Goal: Task Accomplishment & Management: Manage account settings

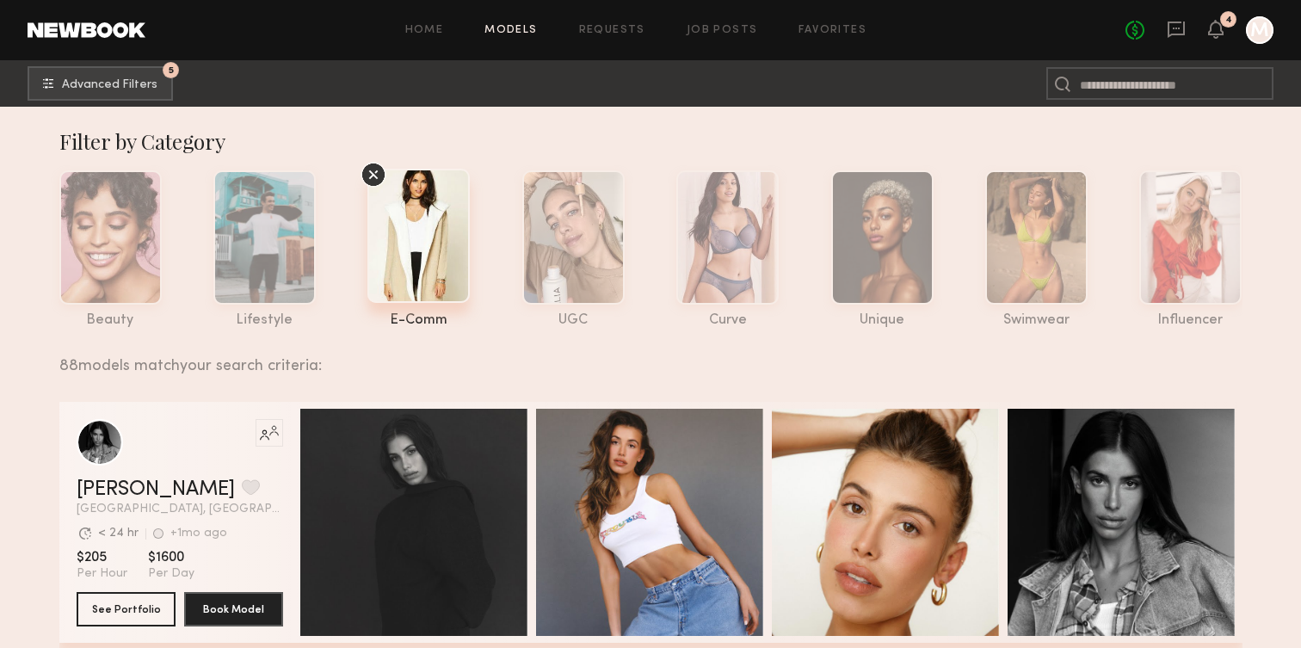
scroll to position [1198, 0]
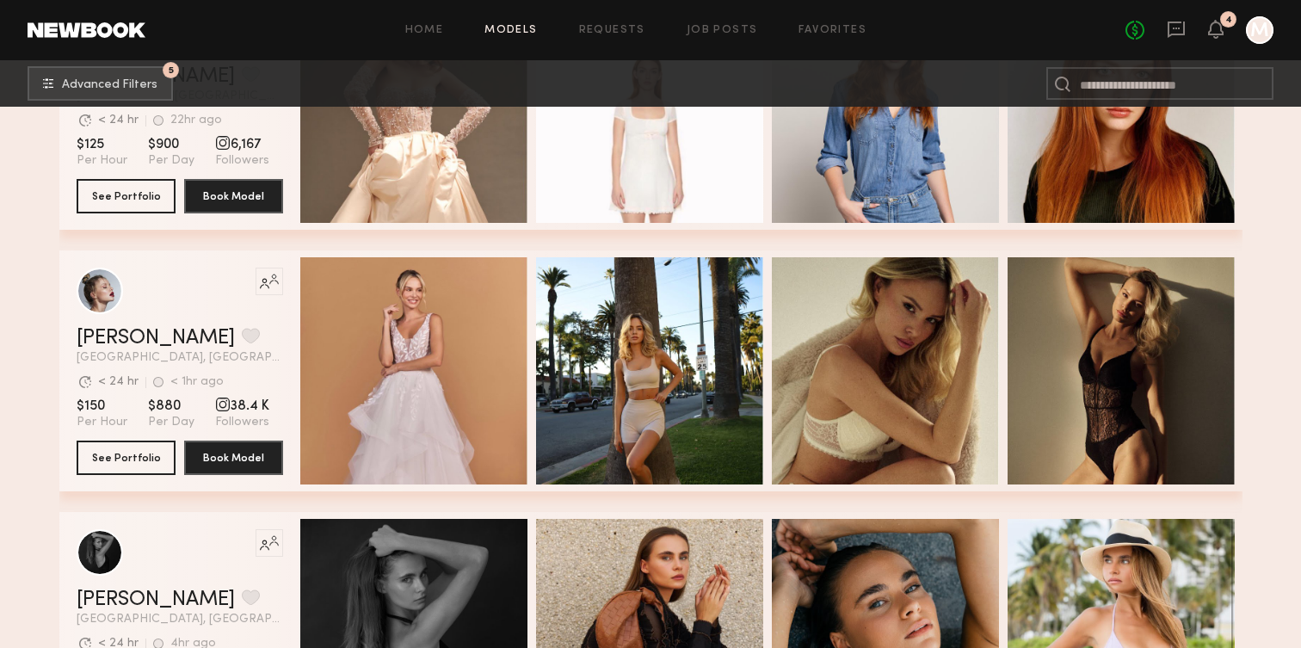
click at [1219, 41] on div "No fees up to $5,000 4 M" at bounding box center [1199, 30] width 148 height 28
click at [1219, 34] on icon at bounding box center [1216, 28] width 14 height 12
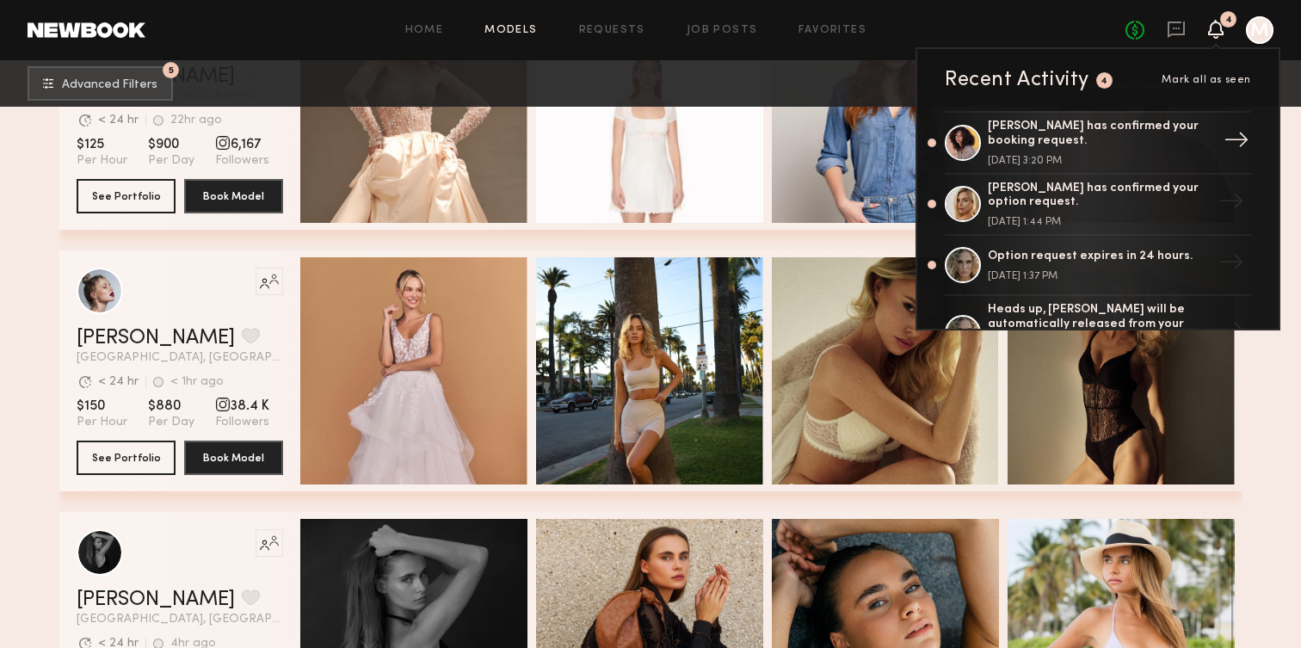
click at [1089, 122] on div "[PERSON_NAME] has confirmed your booking request." at bounding box center [1100, 134] width 224 height 29
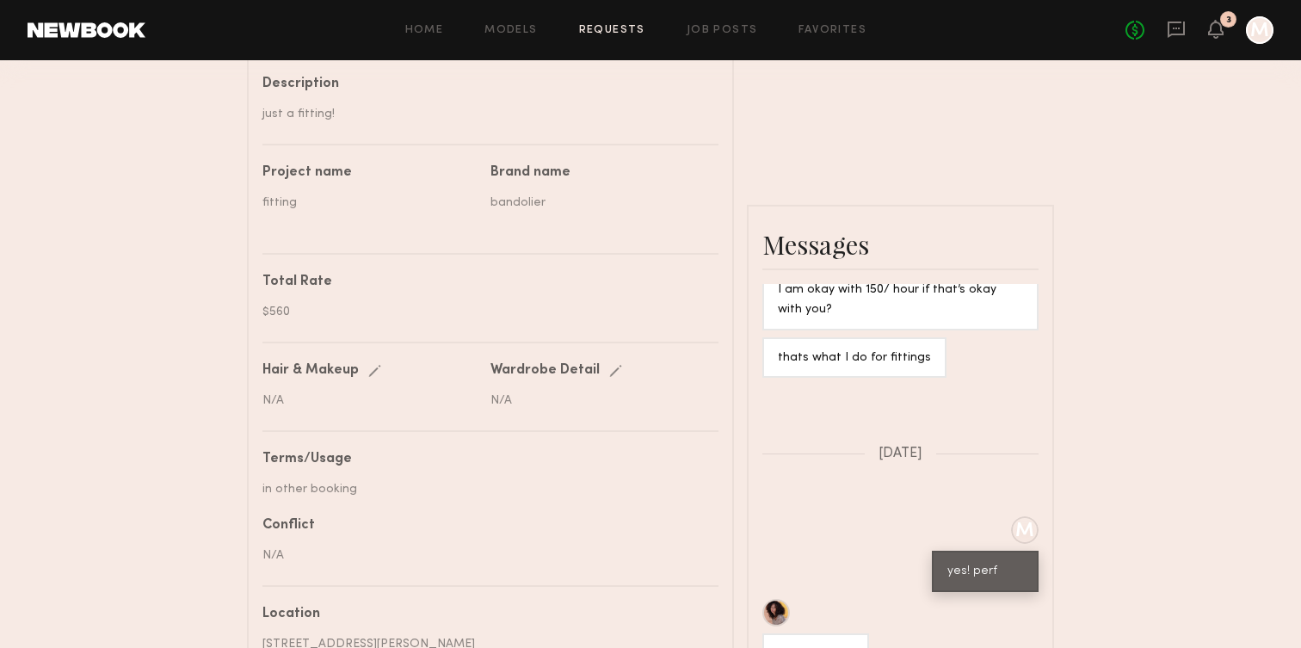
scroll to position [620, 0]
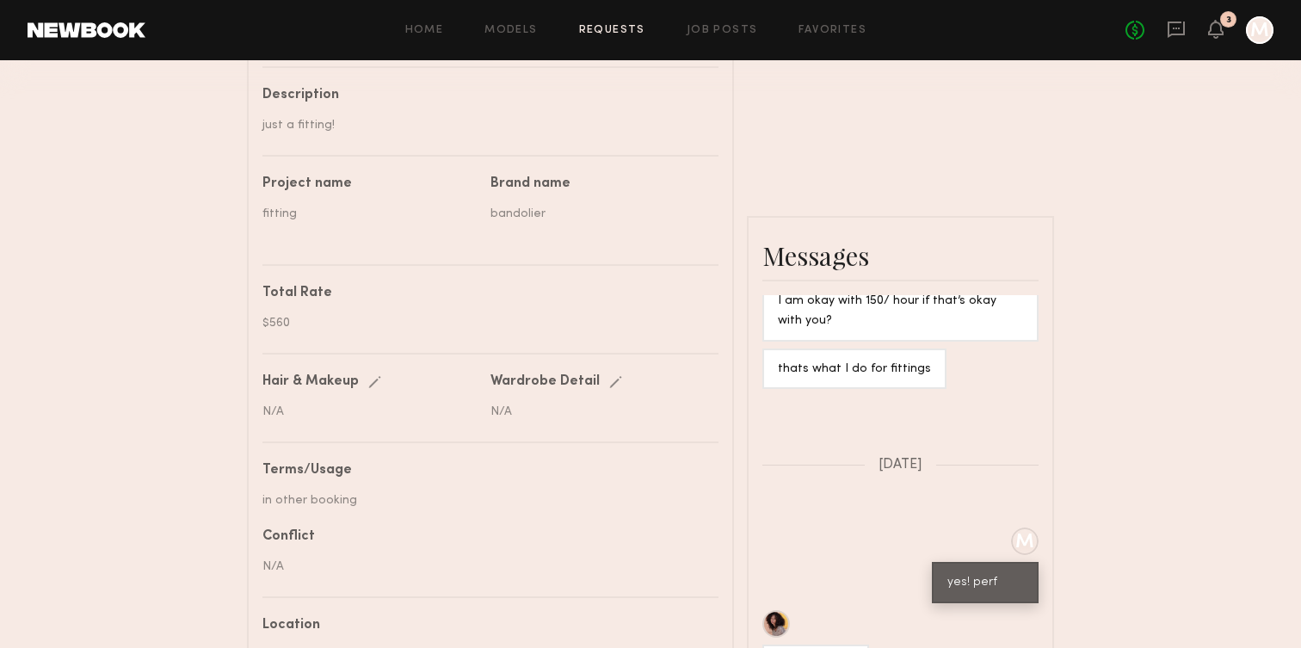
click at [327, 315] on div "$560" at bounding box center [483, 323] width 443 height 18
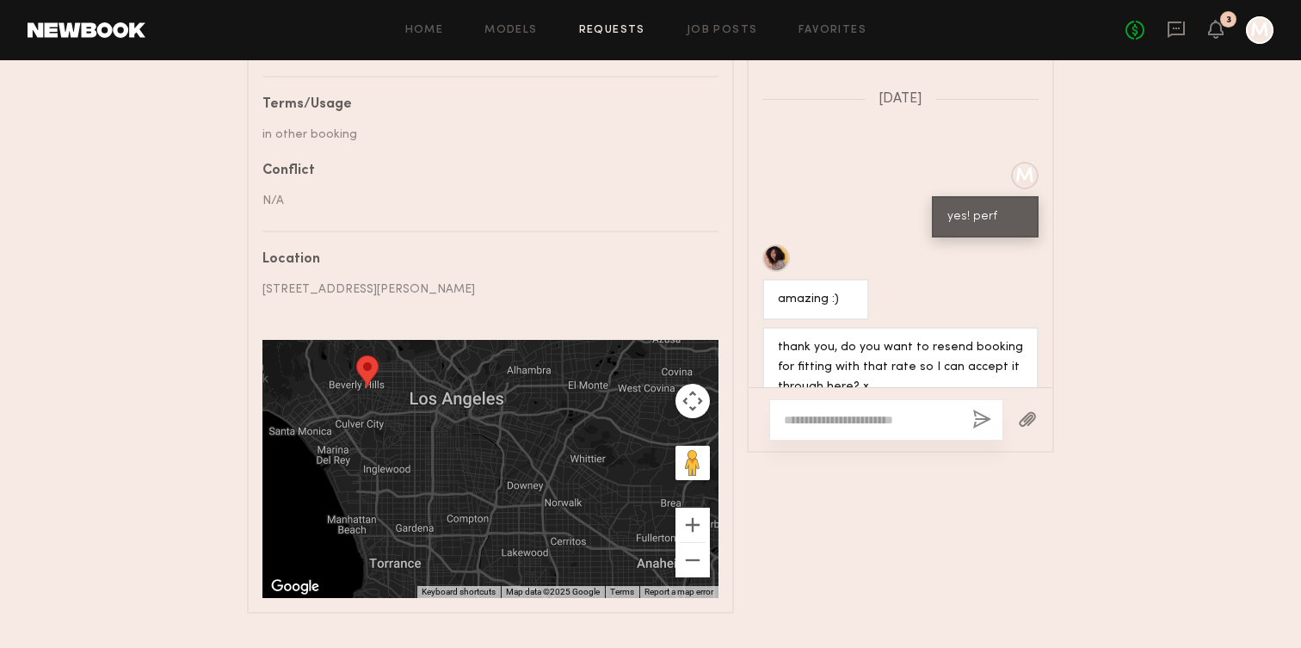
scroll to position [1019, 0]
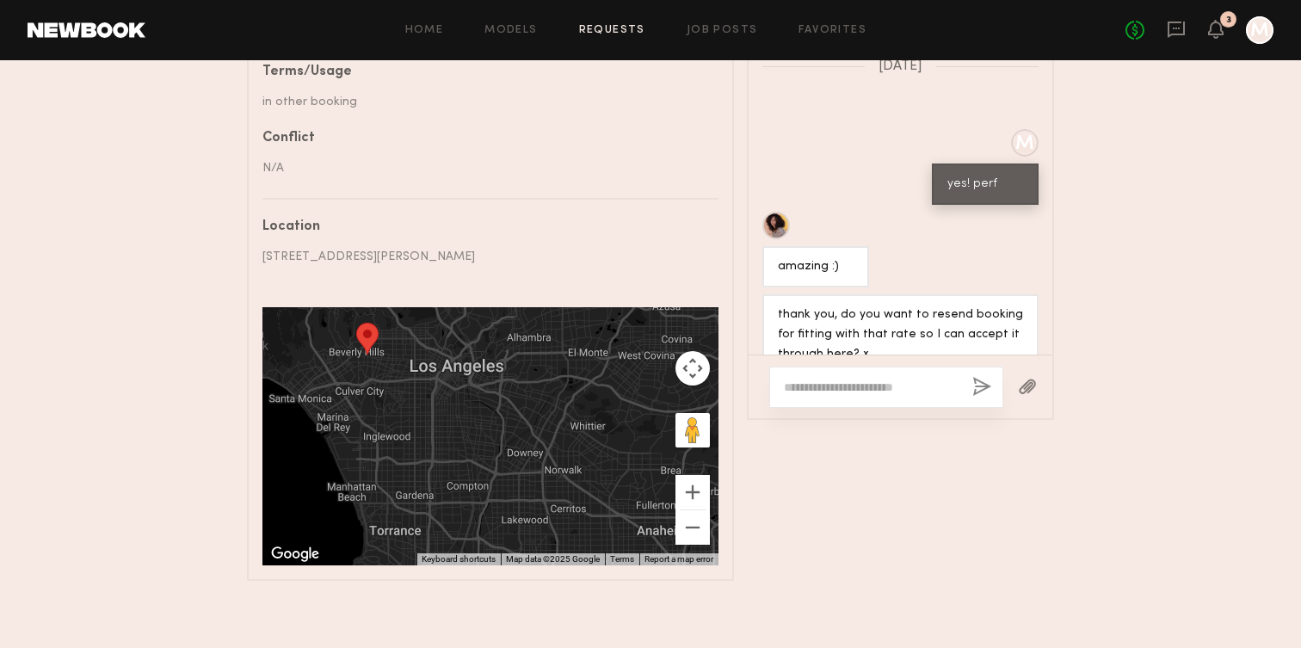
click at [854, 395] on div at bounding box center [886, 387] width 234 height 41
click at [855, 394] on textarea at bounding box center [871, 387] width 175 height 17
click at [930, 385] on textarea "**********" at bounding box center [871, 387] width 175 height 17
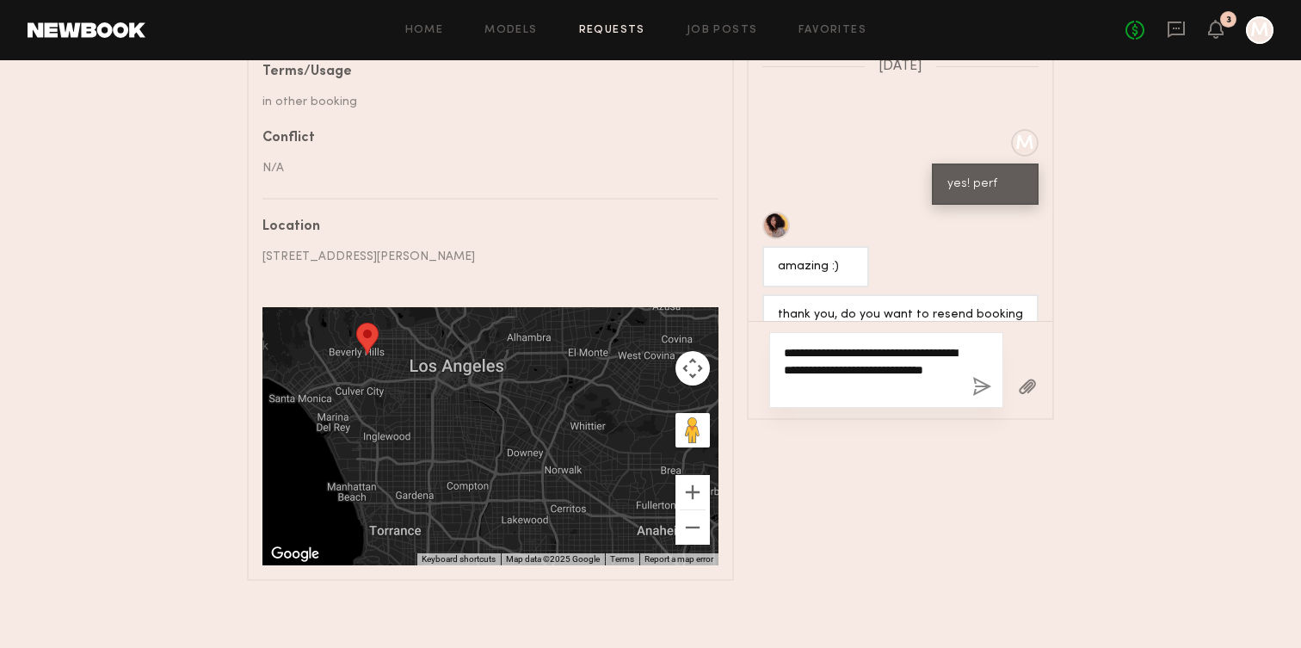
click at [796, 388] on textarea "**********" at bounding box center [871, 370] width 175 height 52
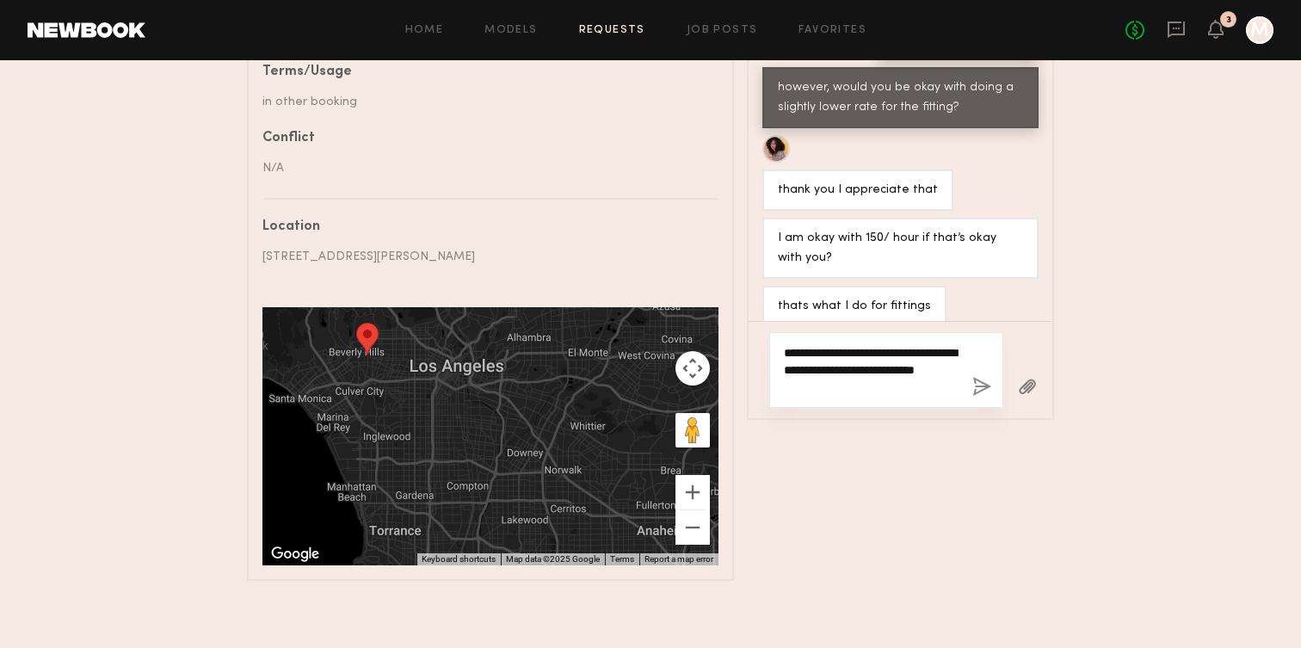
scroll to position [2158, 0]
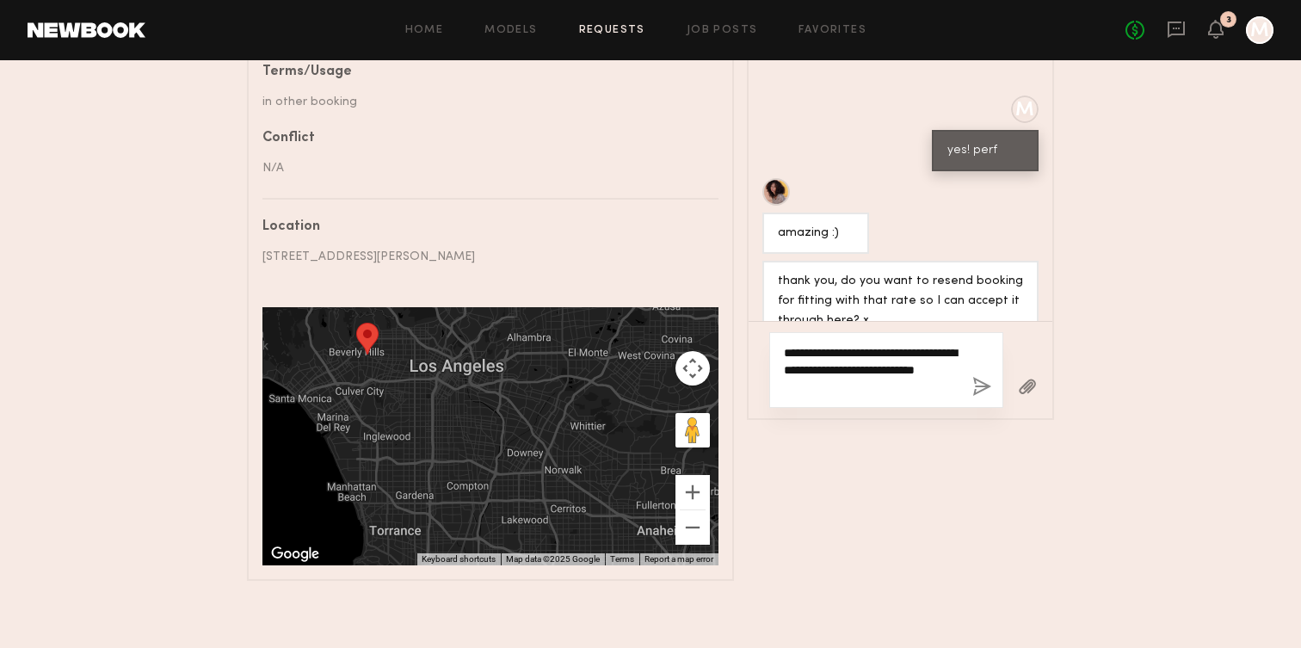
click at [862, 378] on textarea "**********" at bounding box center [871, 370] width 175 height 52
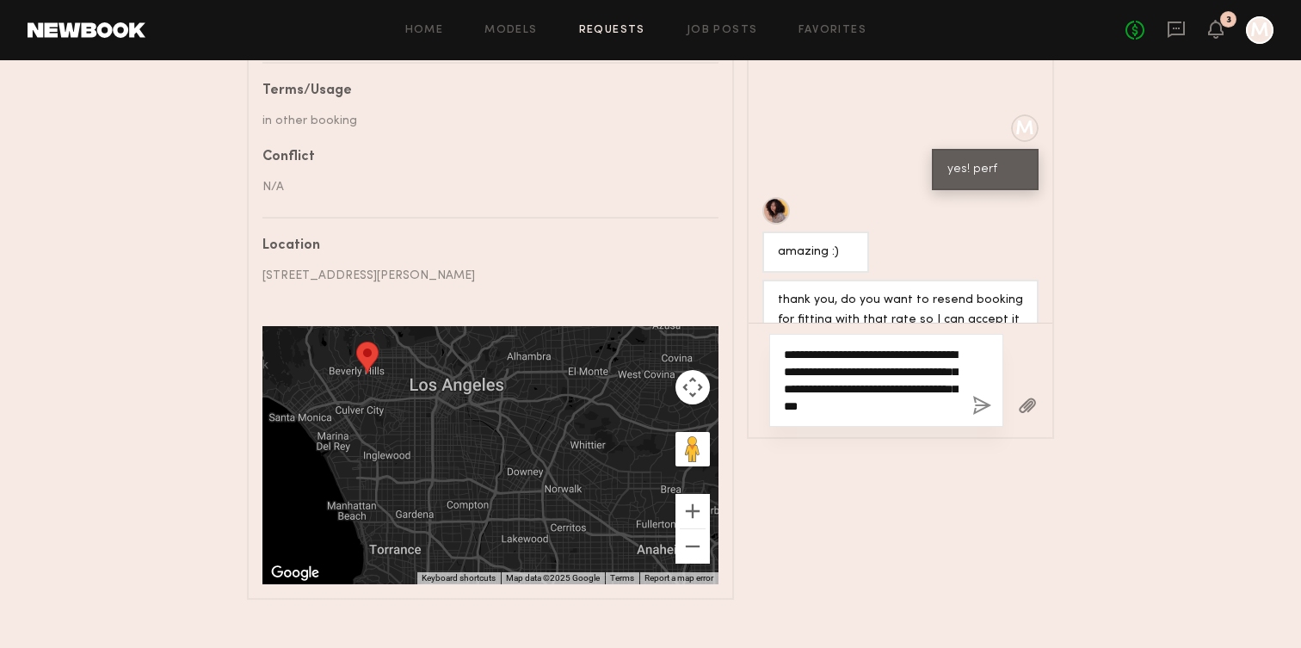
scroll to position [1004, 0]
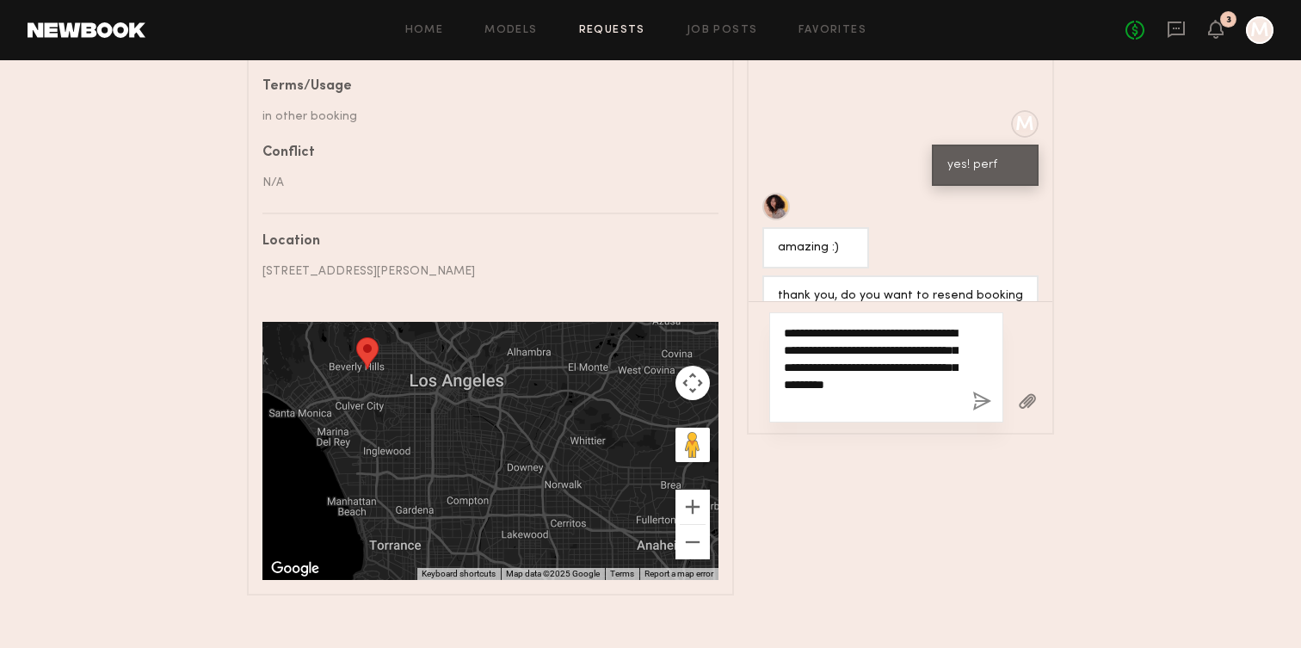
type textarea "**********"
click at [980, 400] on button "button" at bounding box center [981, 402] width 19 height 22
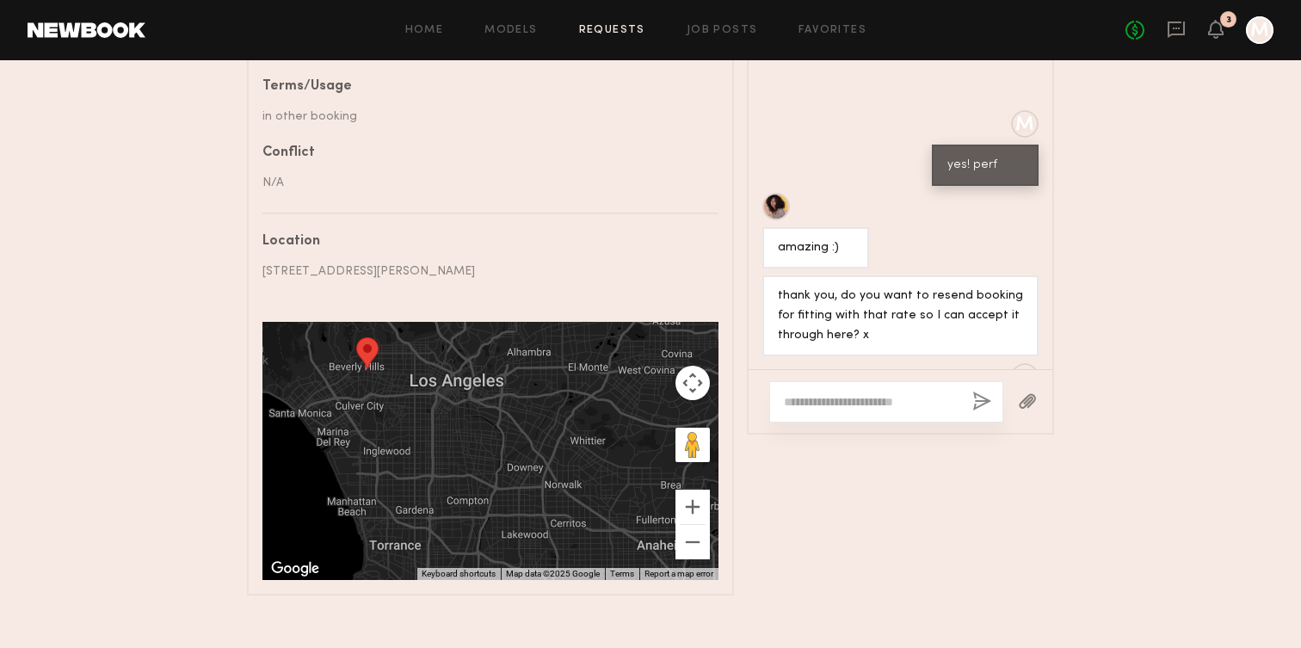
scroll to position [2377, 0]
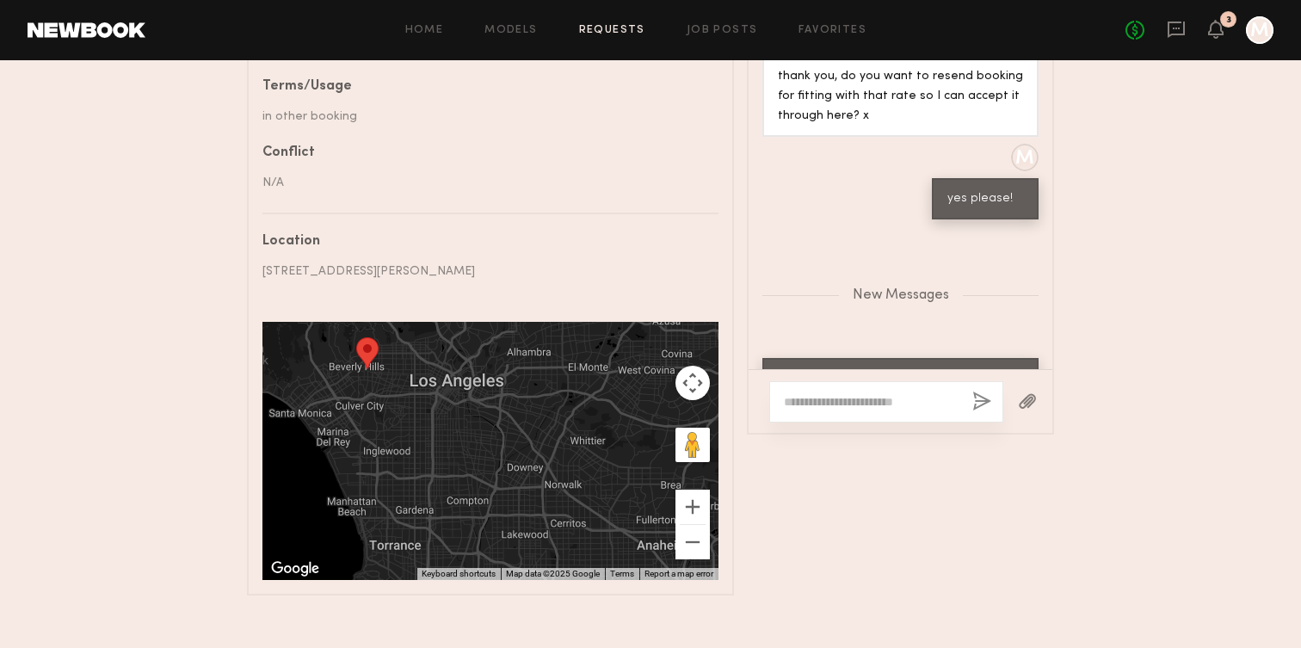
click at [840, 397] on textarea at bounding box center [871, 401] width 175 height 17
click at [1223, 27] on div "No fees up to $5,000 3 M" at bounding box center [1199, 30] width 148 height 28
click at [1219, 38] on icon at bounding box center [1215, 29] width 15 height 19
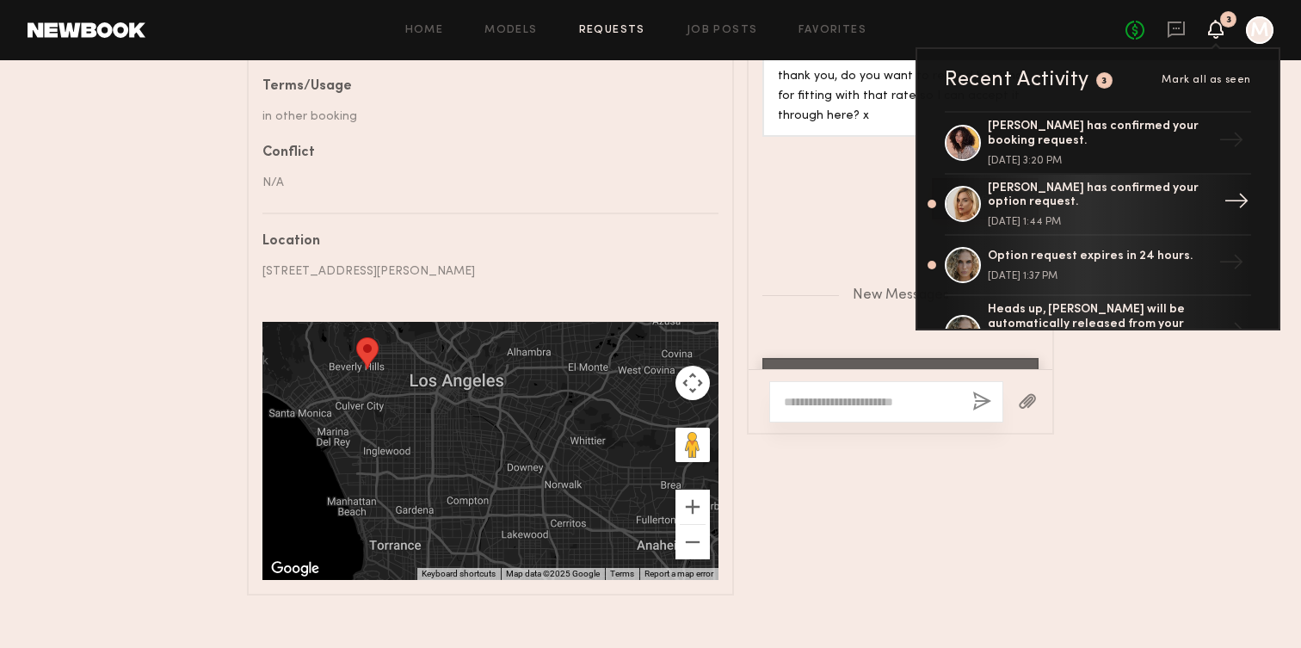
click at [1083, 200] on div "[PERSON_NAME] has confirmed your option request." at bounding box center [1100, 196] width 224 height 29
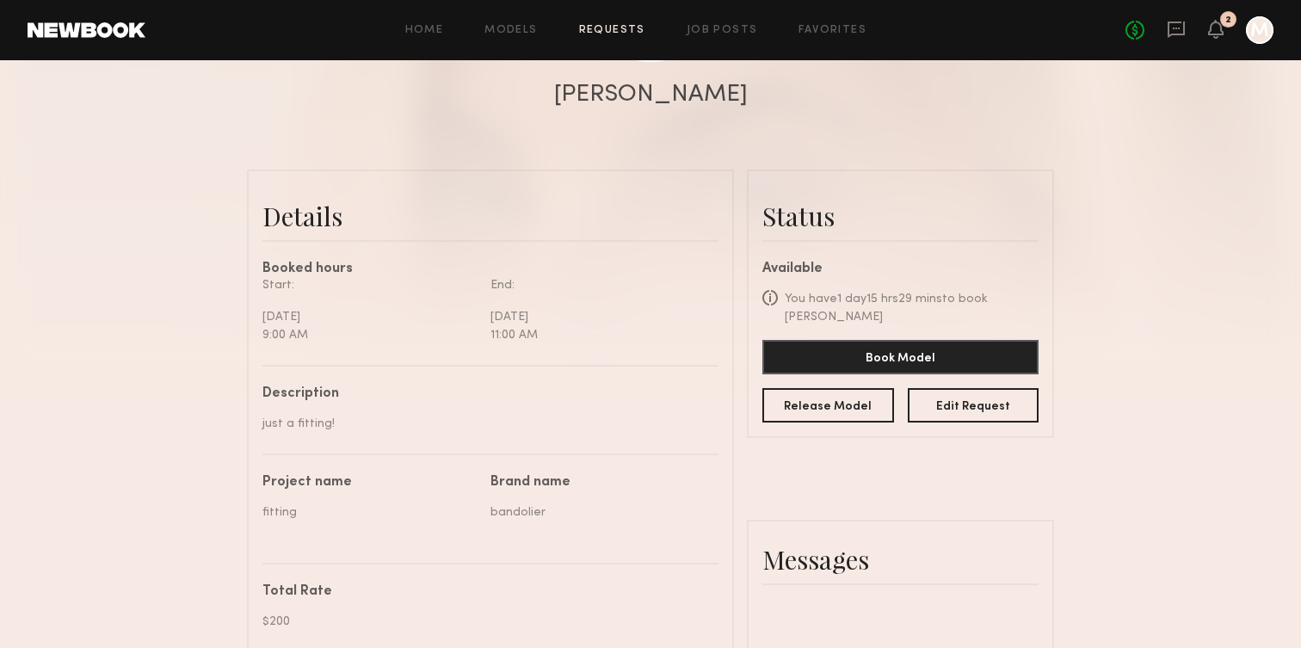
scroll to position [317, 0]
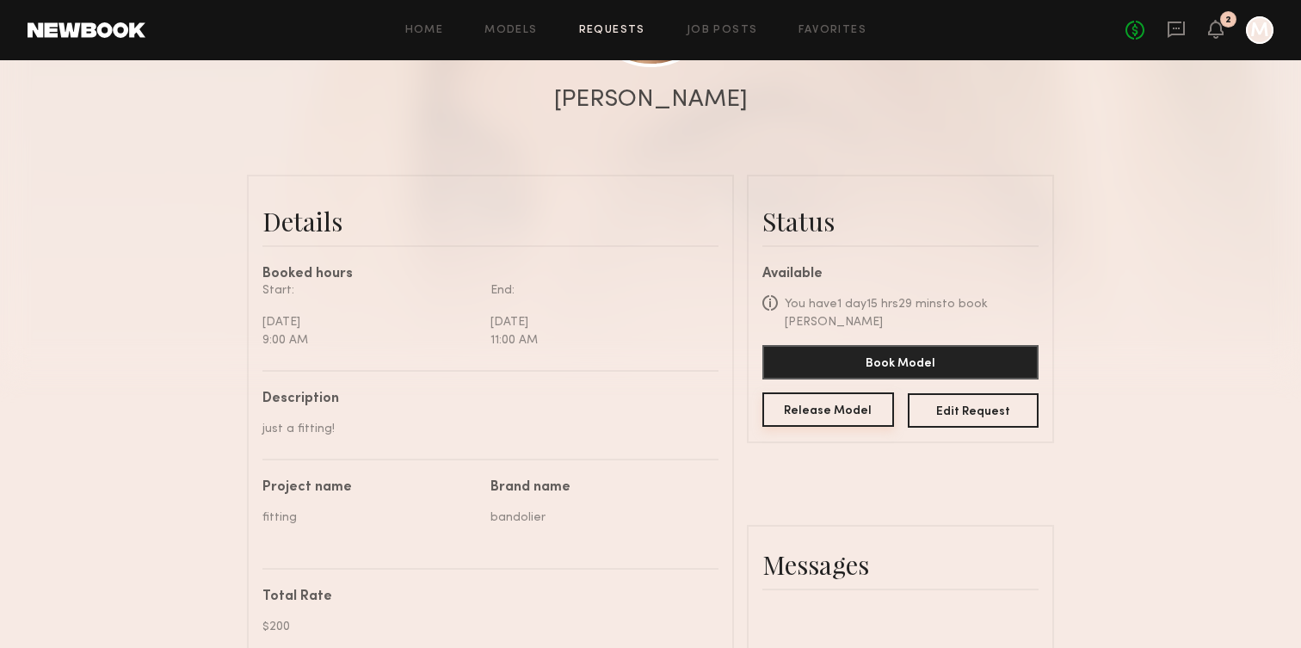
click at [813, 413] on button "Release Model" at bounding box center [828, 409] width 132 height 34
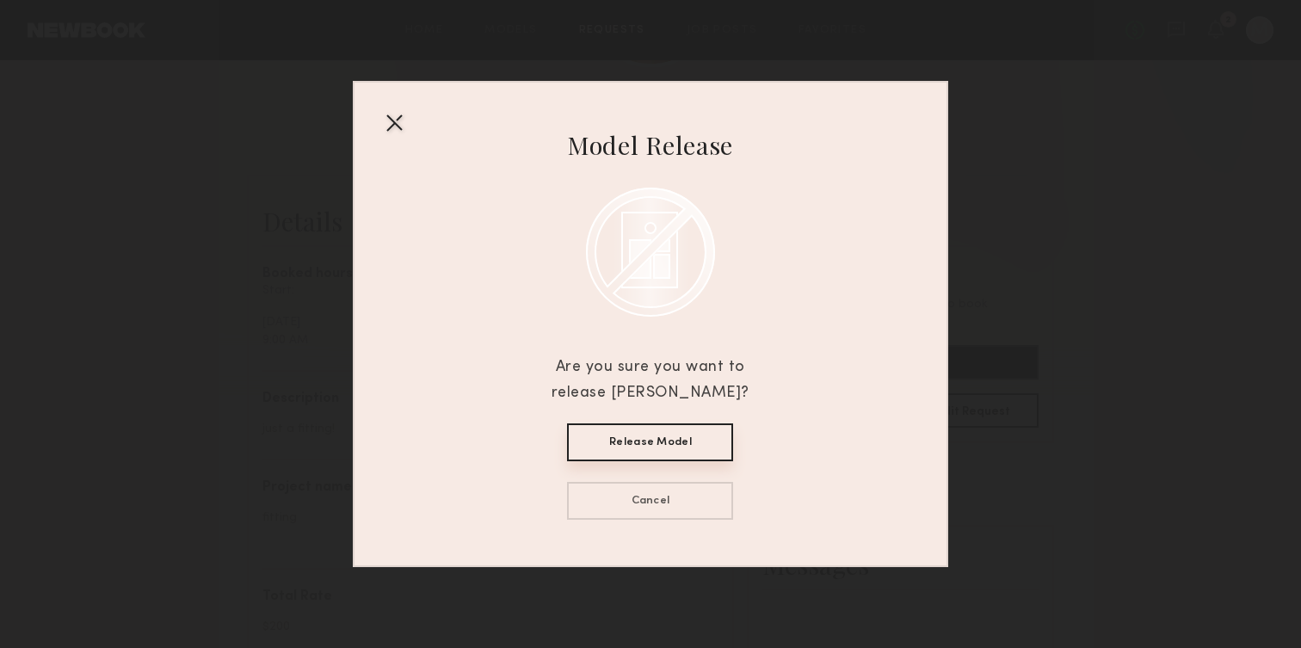
click at [644, 445] on button "Release Model" at bounding box center [650, 442] width 166 height 38
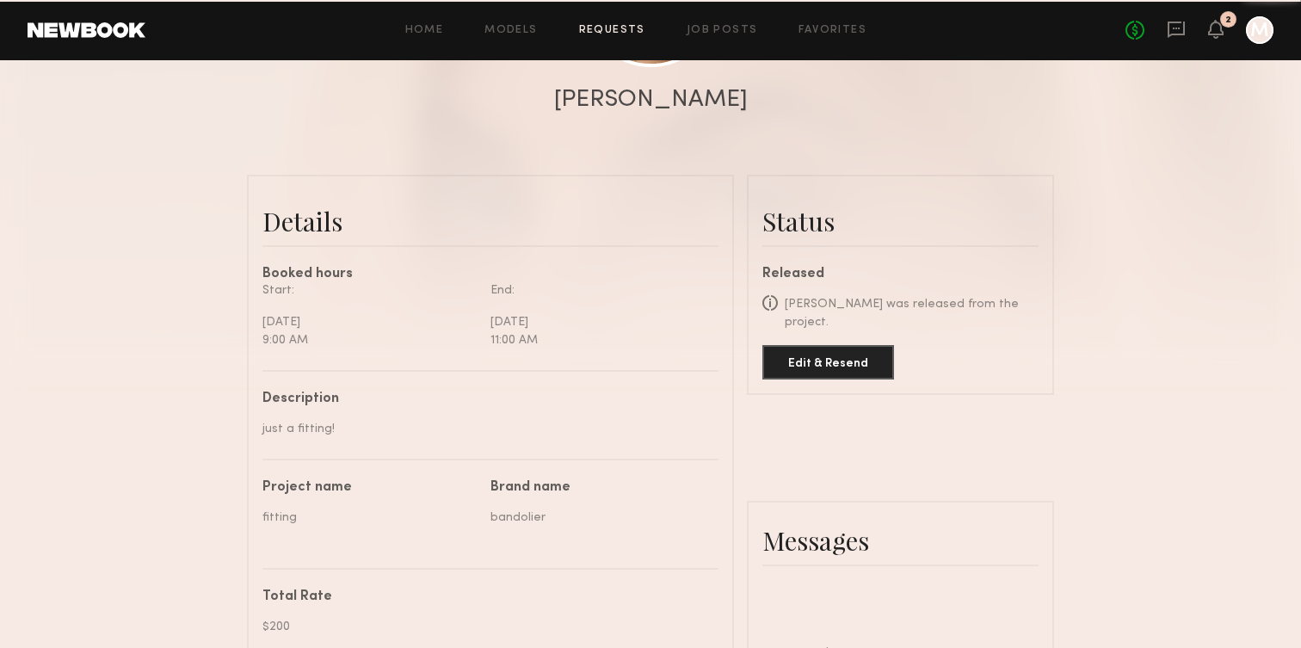
scroll to position [0, 0]
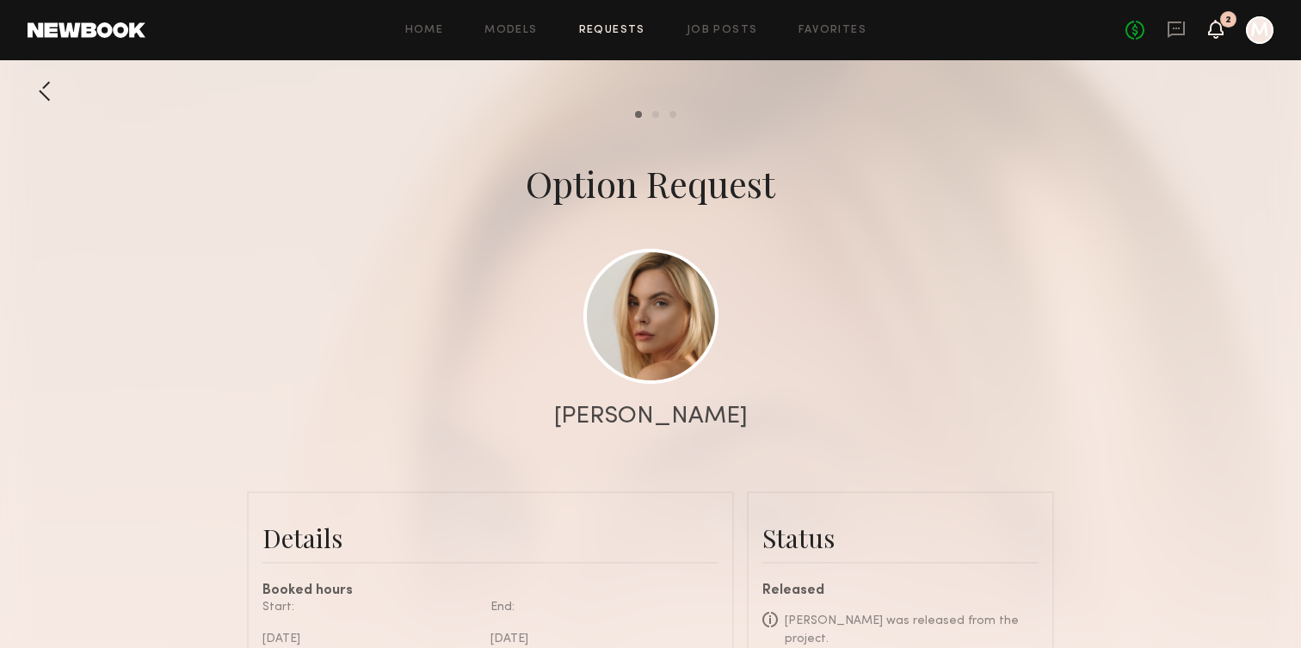
click at [1219, 30] on icon at bounding box center [1216, 28] width 14 height 12
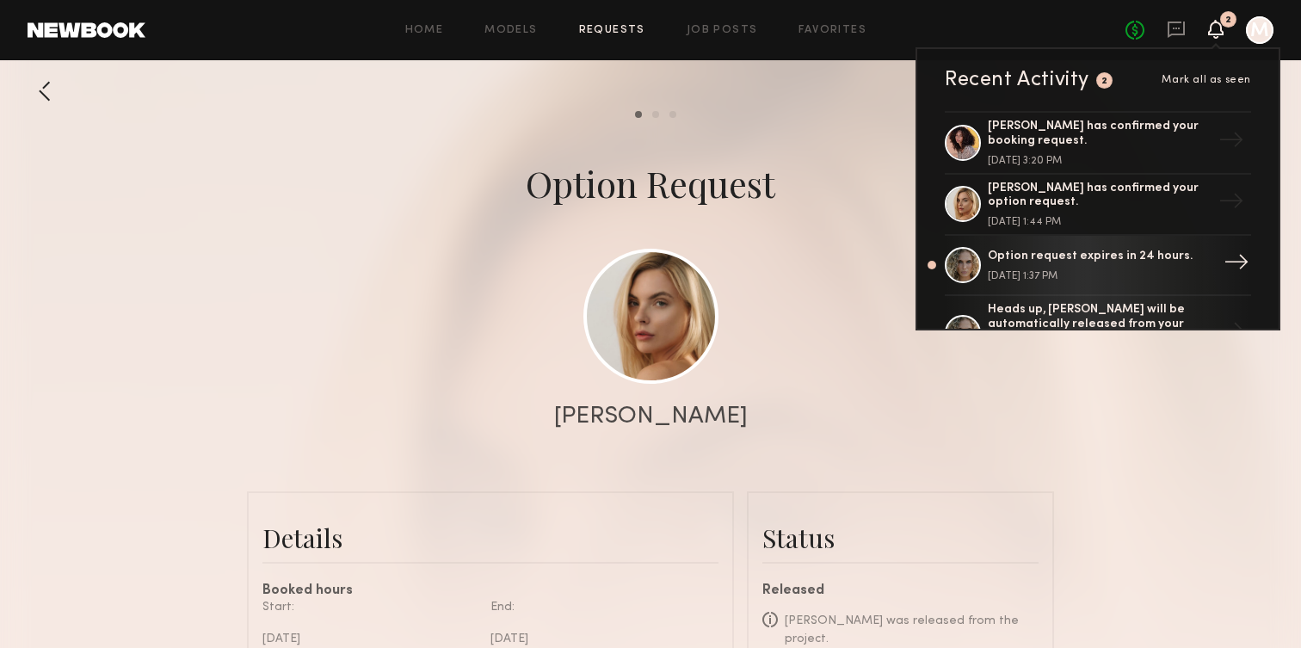
click at [1055, 268] on div "Option request expires in 24 hours. [DATE] 1:37 PM" at bounding box center [1100, 265] width 224 height 32
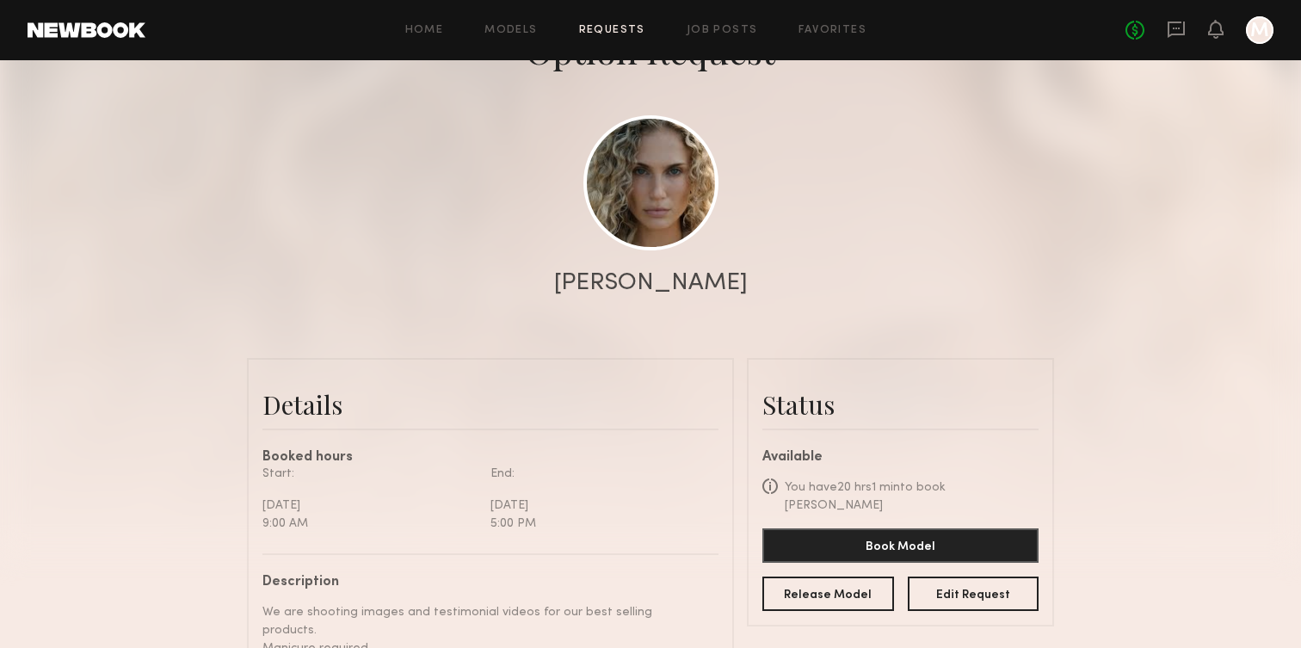
scroll to position [246, 0]
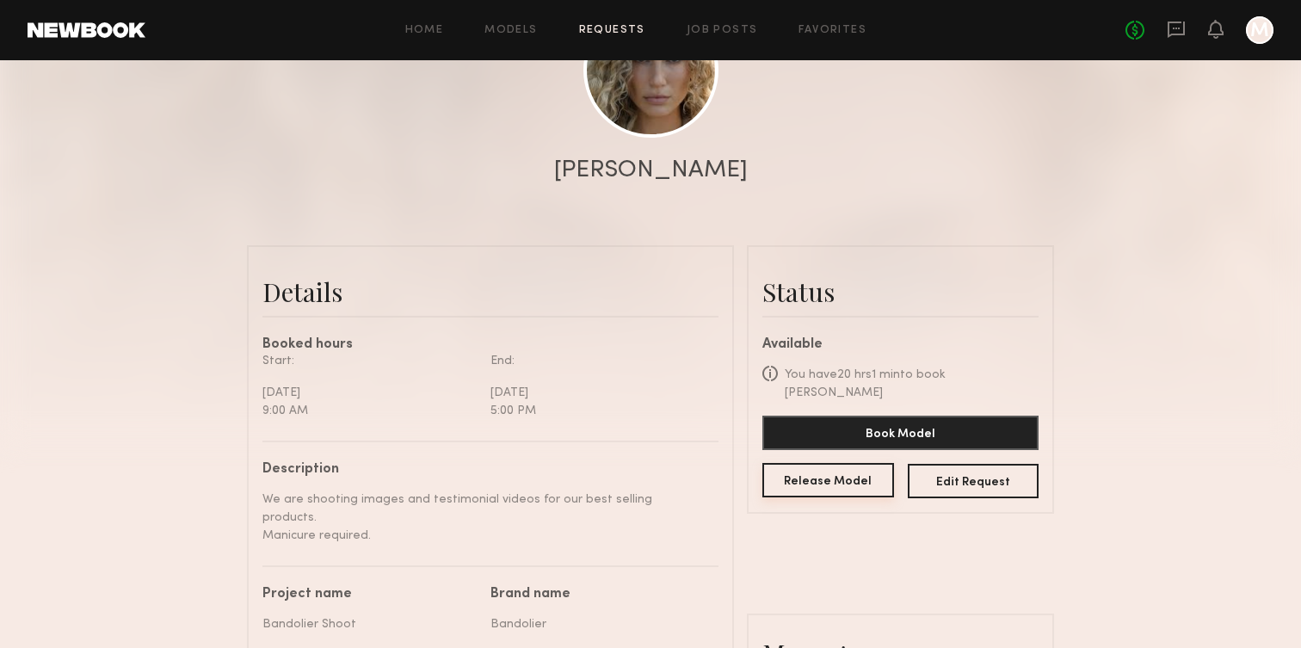
click at [809, 477] on button "Release Model" at bounding box center [828, 480] width 132 height 34
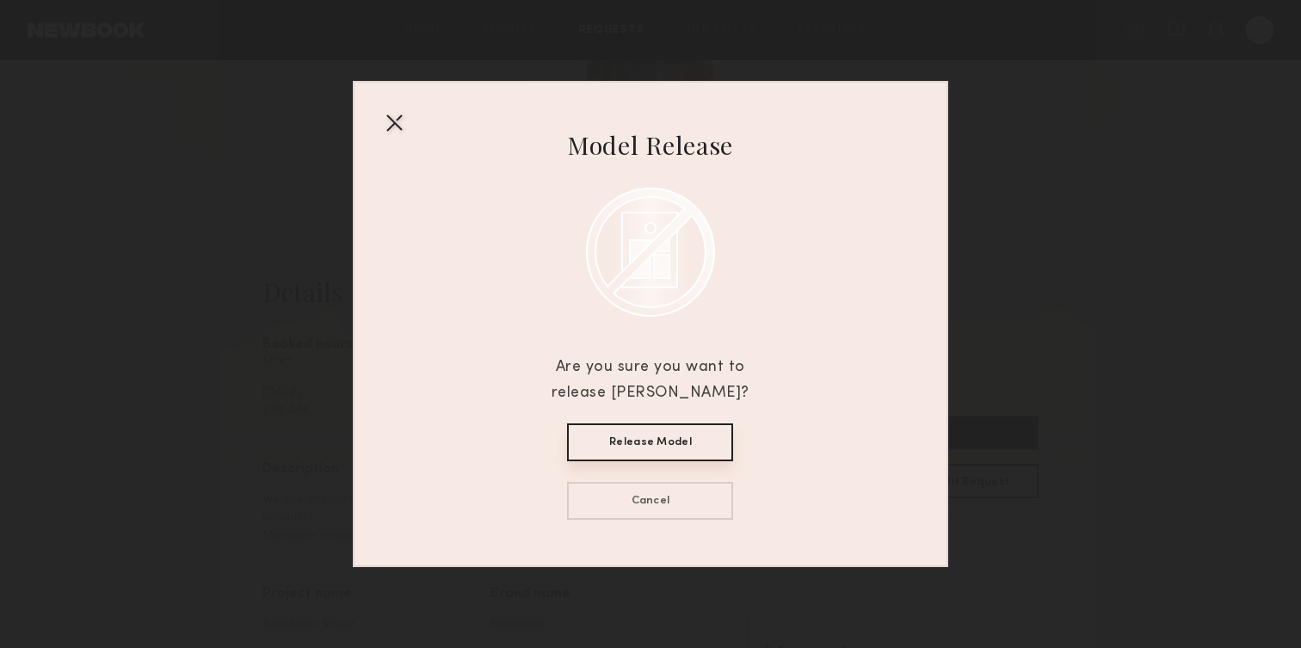
click at [647, 444] on button "Release Model" at bounding box center [650, 442] width 166 height 38
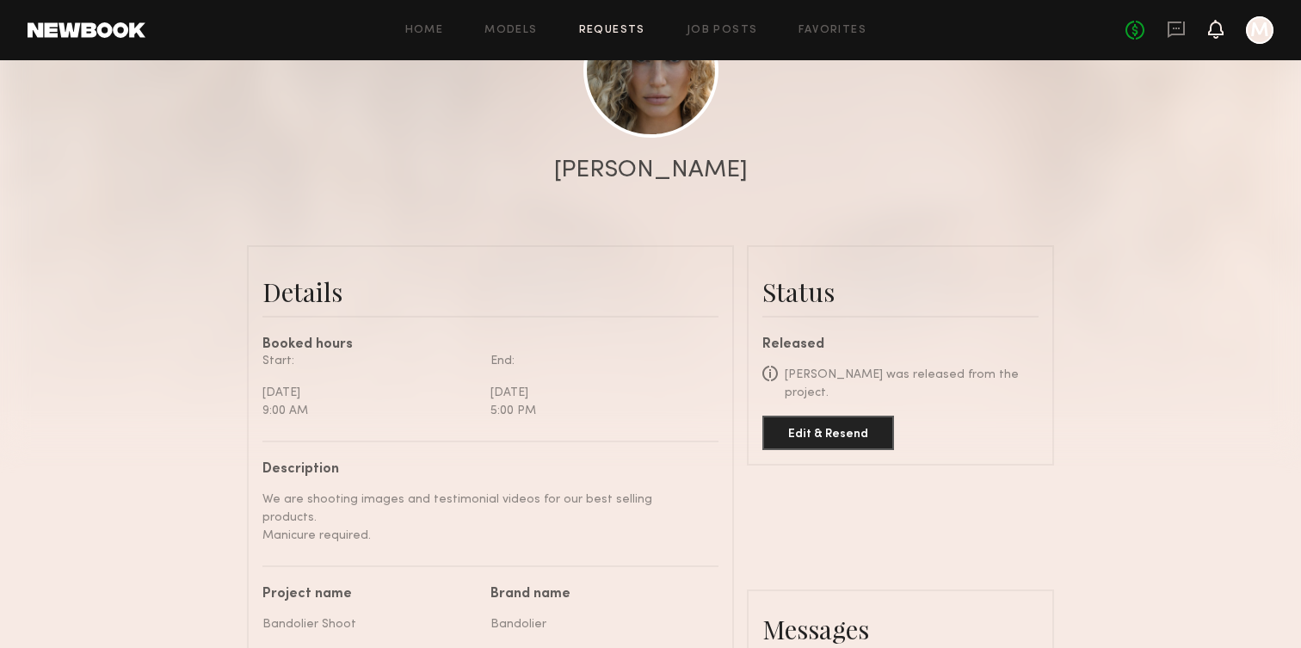
click at [1211, 28] on icon at bounding box center [1216, 28] width 14 height 12
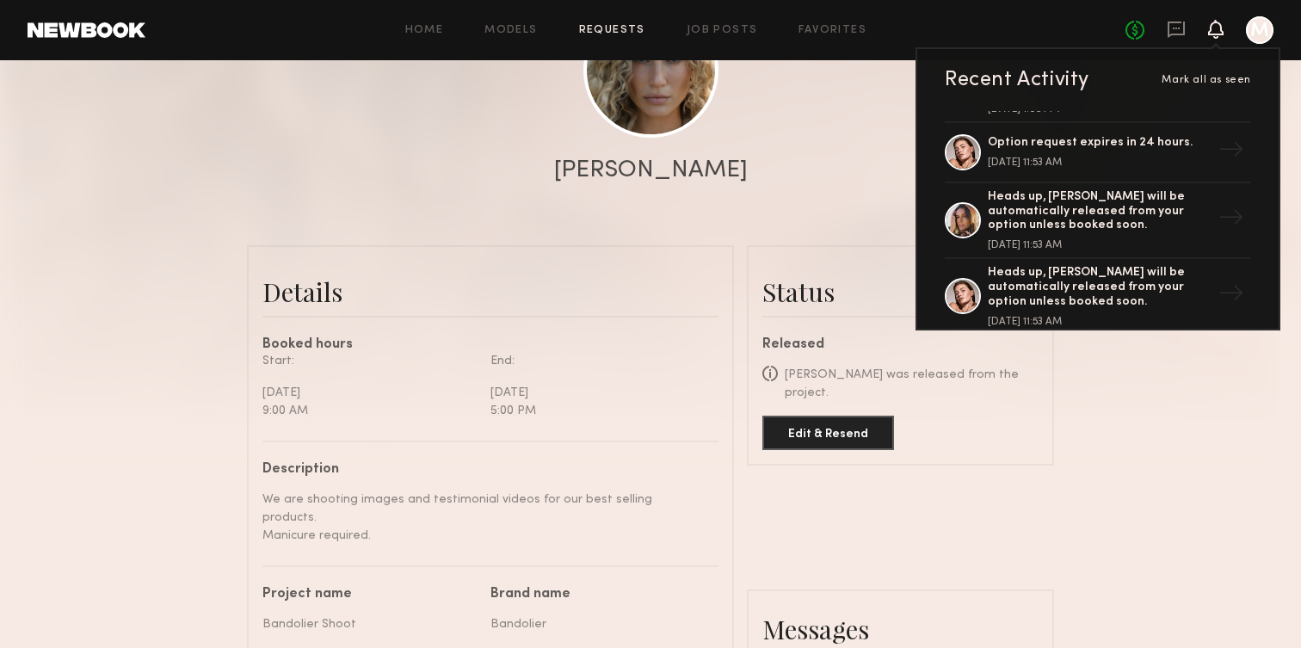
scroll to position [0, 0]
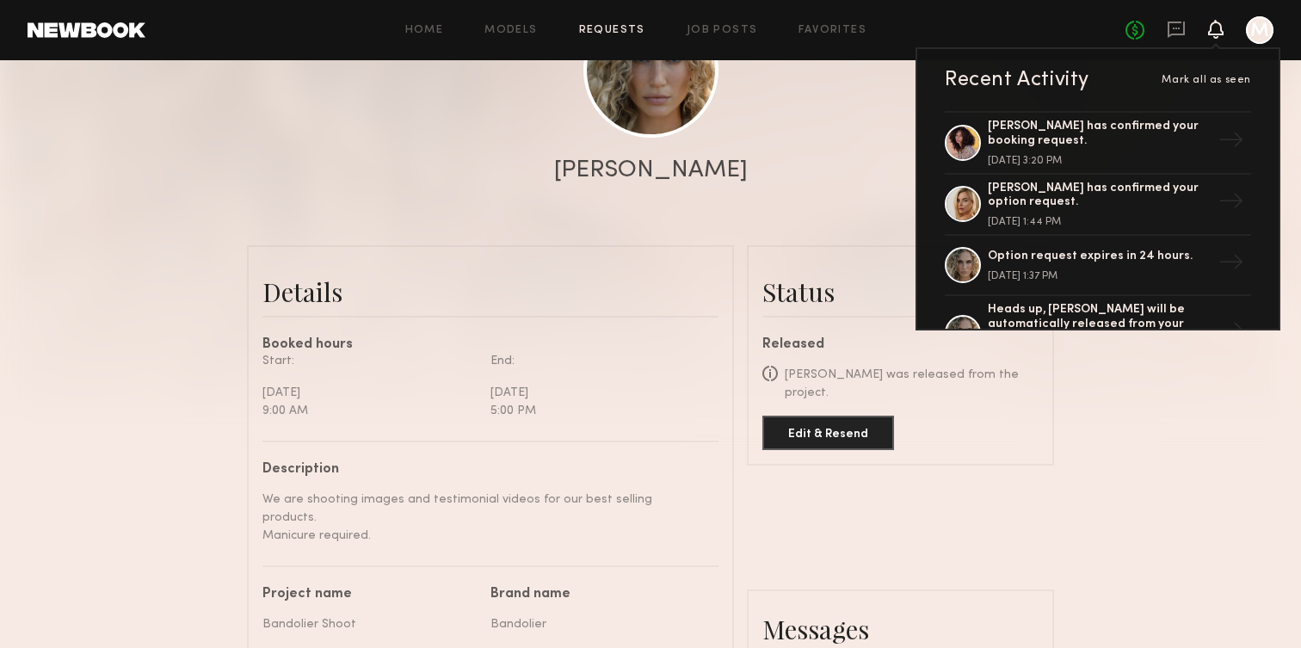
click at [1180, 471] on div "Send request Model response Book model Option Request [PERSON_NAME] Details Boo…" at bounding box center [650, 565] width 1301 height 1474
